Goal: Check status: Check status

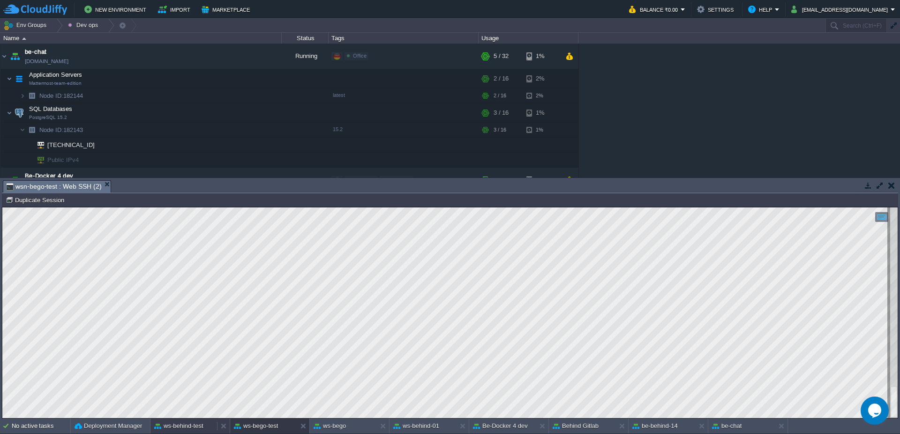
click at [178, 429] on button "ws-behind-test" at bounding box center [178, 426] width 49 height 9
type textarea "PARAM: {"parameters":[0,20,"PN_AWP_SCONTRTRINI_OP",{"acconto":false,"accontoLoc…"
click at [784, 425] on button at bounding box center [782, 426] width 9 height 9
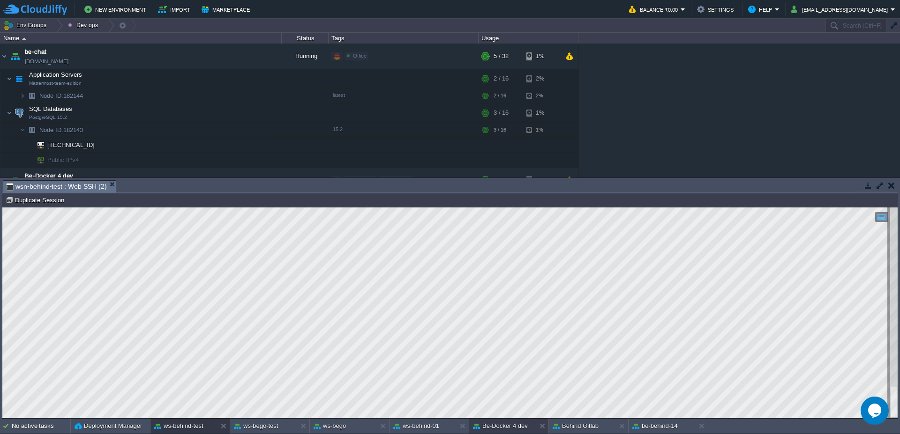
click at [505, 429] on button "Be-Docker 4 dev" at bounding box center [500, 426] width 55 height 9
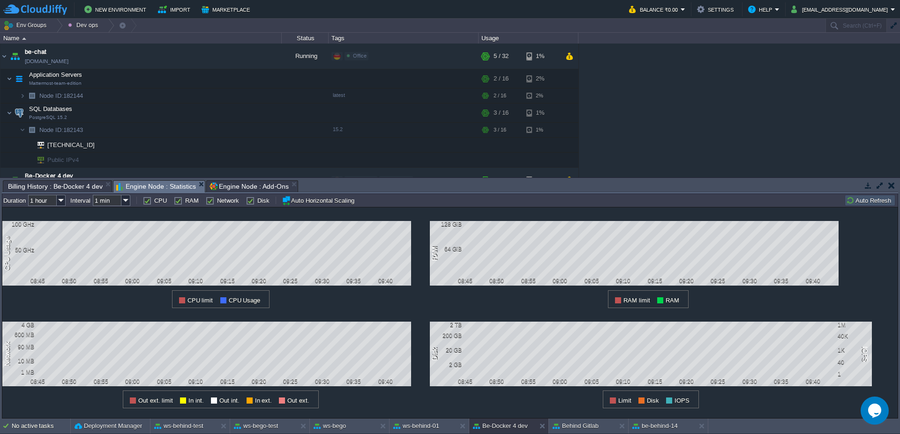
click at [863, 202] on button "Auto Refresh" at bounding box center [870, 200] width 48 height 8
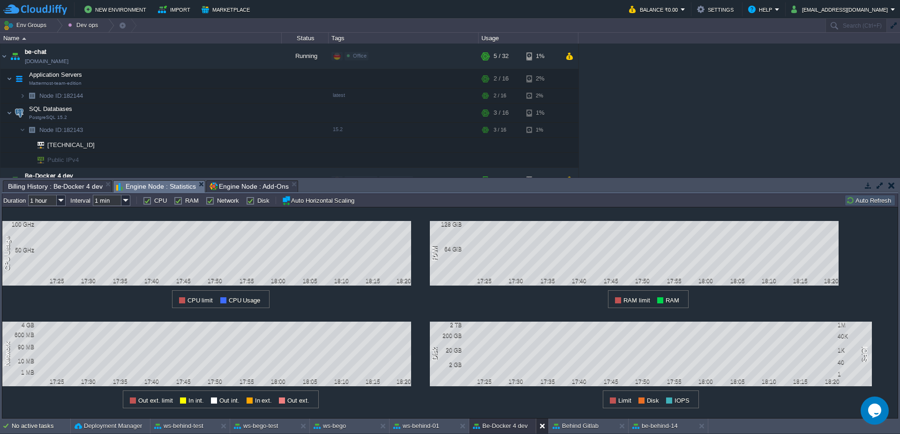
click at [540, 427] on button at bounding box center [543, 426] width 9 height 9
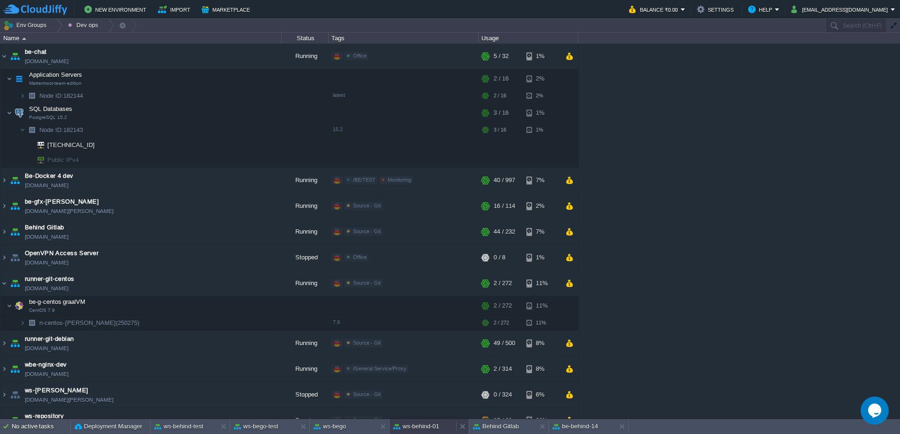
click at [420, 431] on button "ws-behind-01" at bounding box center [416, 426] width 46 height 9
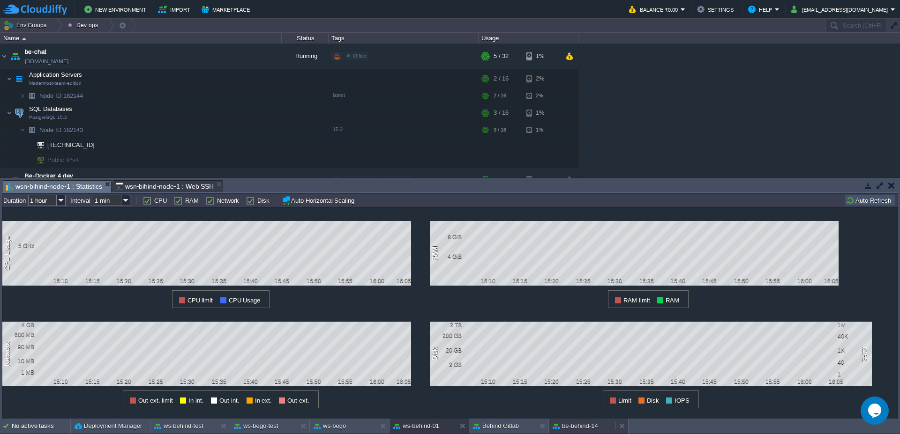
click at [579, 420] on div "be-behind-14" at bounding box center [582, 426] width 67 height 15
click at [866, 202] on button "Auto Refresh" at bounding box center [870, 200] width 48 height 8
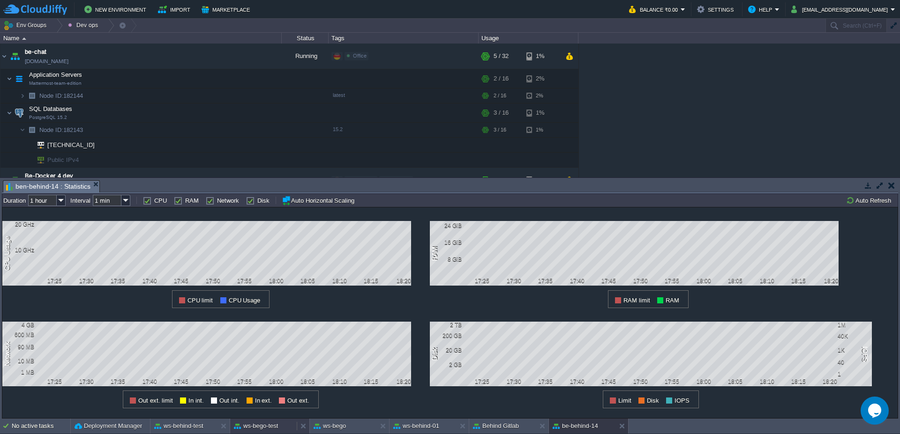
click at [263, 426] on button "ws-bego-test" at bounding box center [256, 426] width 44 height 9
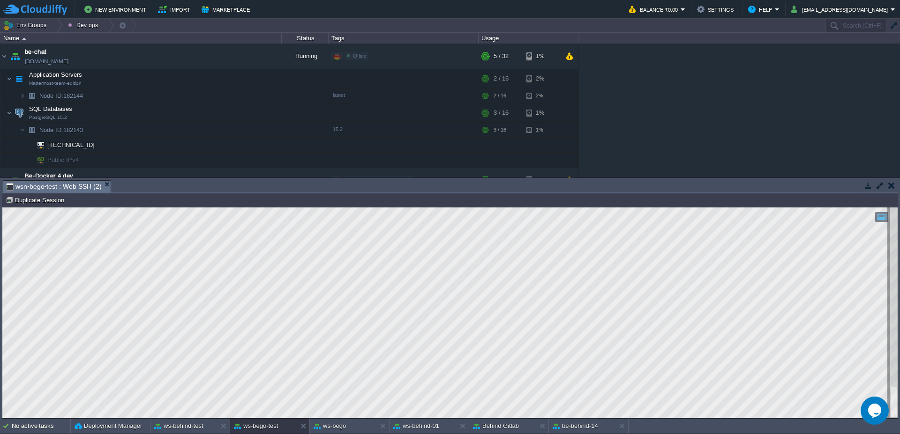
click at [255, 424] on button "ws-bego-test" at bounding box center [256, 426] width 44 height 9
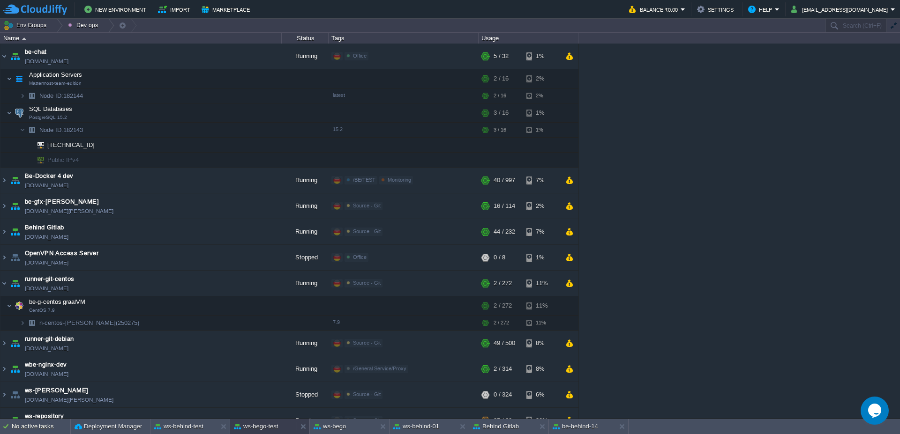
click at [260, 429] on button "ws-bego-test" at bounding box center [256, 426] width 44 height 9
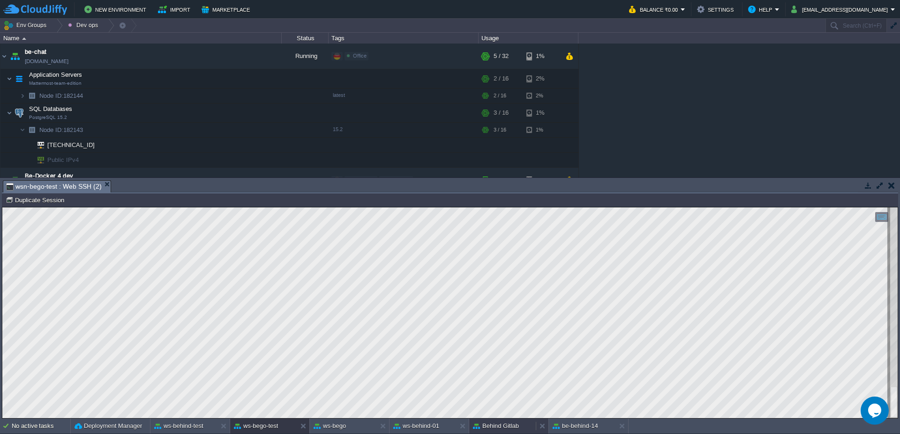
click at [515, 424] on button "Behind Gitlab" at bounding box center [496, 426] width 46 height 9
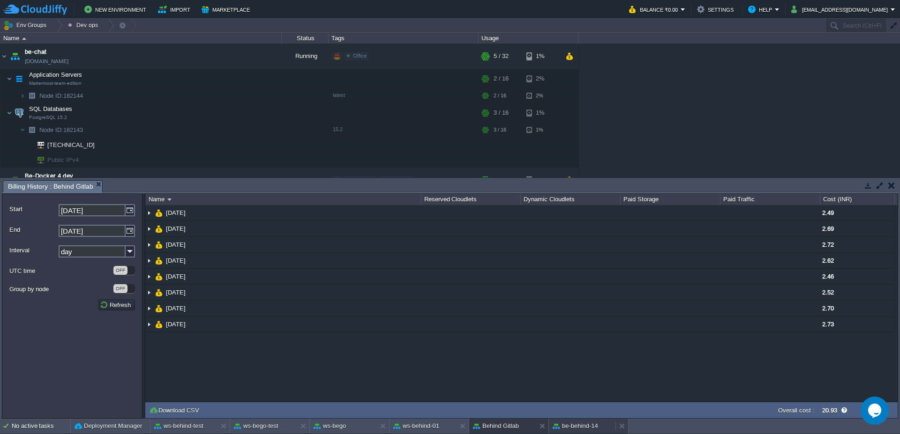
click at [573, 423] on button "be-behind-14" at bounding box center [574, 426] width 45 height 9
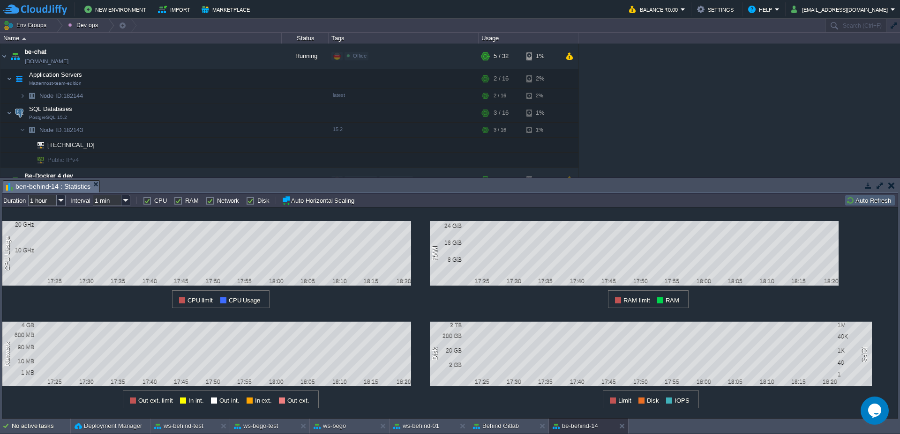
click at [874, 202] on button "Auto Refresh" at bounding box center [870, 200] width 48 height 8
click at [869, 201] on button "Auto Refresh" at bounding box center [870, 200] width 48 height 8
click at [6, 53] on img at bounding box center [3, 56] width 7 height 25
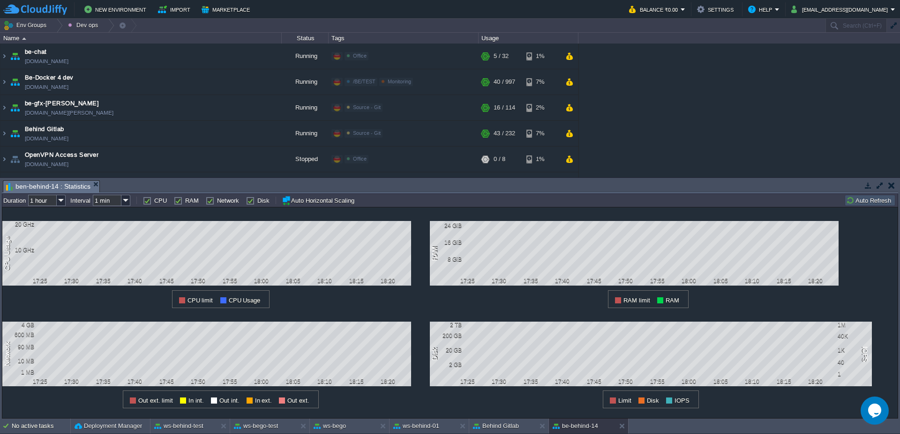
click at [870, 197] on button "Auto Refresh" at bounding box center [870, 200] width 48 height 8
click at [56, 26] on div at bounding box center [56, 26] width 13 height 14
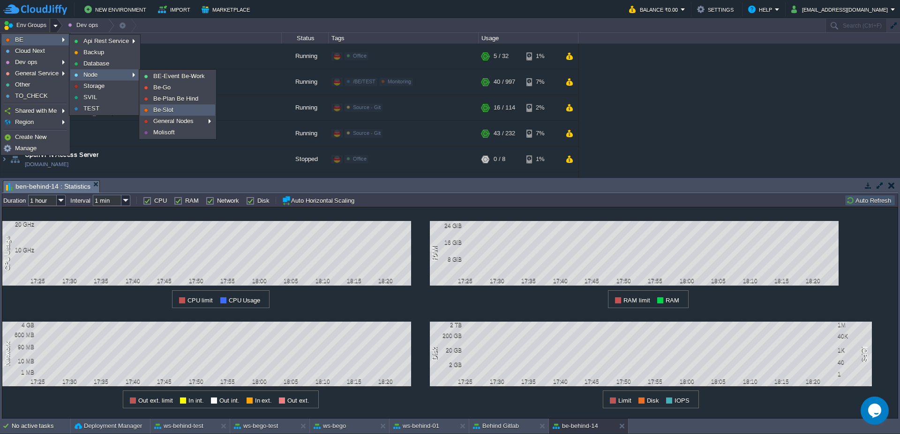
click at [178, 107] on link "Be-Slot" at bounding box center [178, 110] width 74 height 10
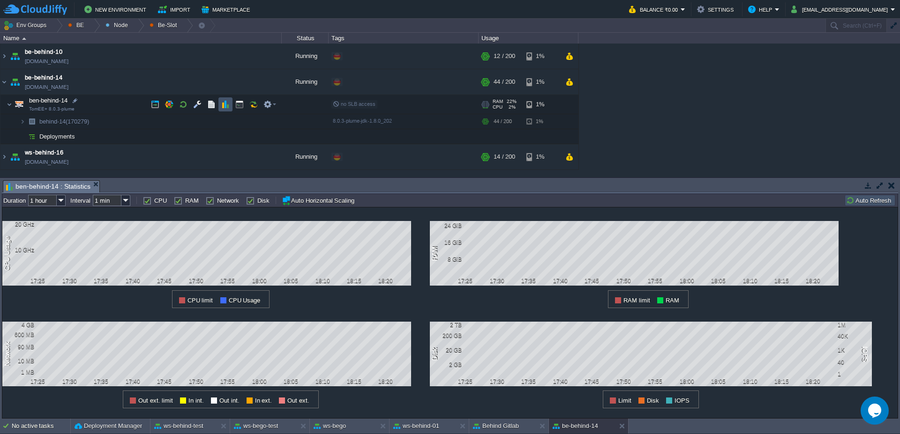
click at [225, 106] on button "button" at bounding box center [225, 104] width 8 height 8
click at [233, 105] on td at bounding box center [239, 104] width 14 height 14
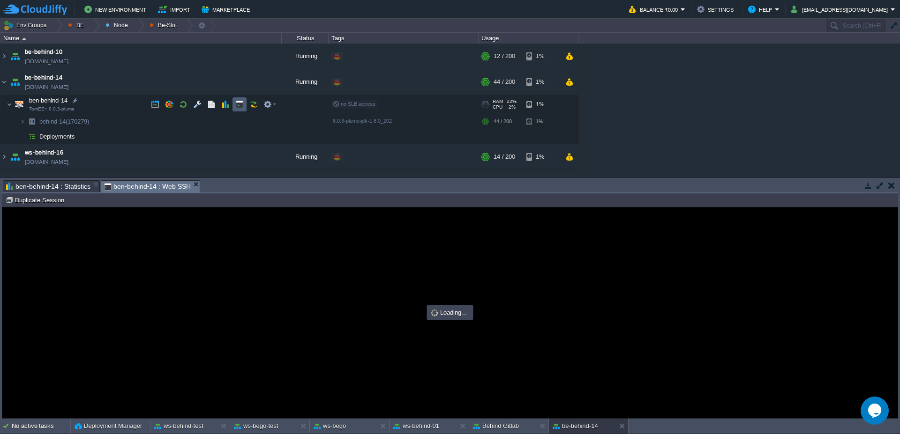
scroll to position [0, 0]
type input "#000000"
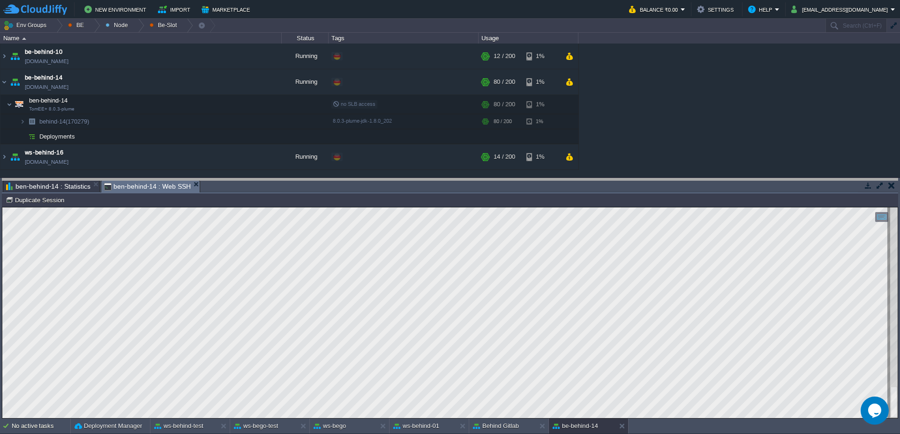
drag, startPoint x: 488, startPoint y: 186, endPoint x: 483, endPoint y: 171, distance: 16.7
